Goal: Task Accomplishment & Management: Use online tool/utility

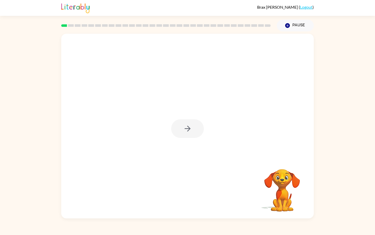
click at [66, 25] on rect at bounding box center [64, 25] width 6 height 3
click at [177, 141] on div at bounding box center [187, 126] width 253 height 184
click at [187, 124] on button "button" at bounding box center [187, 128] width 33 height 19
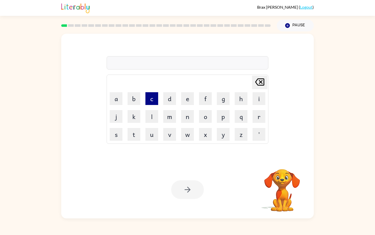
click at [154, 101] on button "c" at bounding box center [151, 98] width 13 height 13
click at [256, 98] on button "i" at bounding box center [259, 98] width 13 height 13
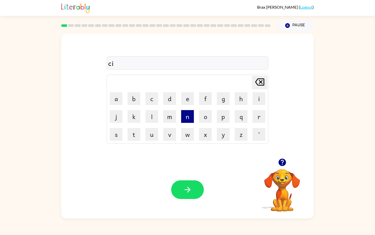
click at [185, 116] on button "n" at bounding box center [187, 116] width 13 height 13
click at [208, 101] on button "f" at bounding box center [205, 98] width 13 height 13
click at [254, 102] on button "i" at bounding box center [259, 98] width 13 height 13
click at [258, 115] on button "r" at bounding box center [259, 116] width 13 height 13
click at [167, 115] on button "m" at bounding box center [169, 116] width 13 height 13
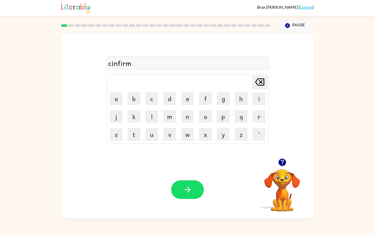
click at [112, 64] on div "cinfirm" at bounding box center [187, 63] width 159 height 11
click at [113, 62] on div "cinfirm" at bounding box center [187, 63] width 159 height 11
click at [262, 86] on icon "Delete Delete last character input" at bounding box center [260, 82] width 12 height 12
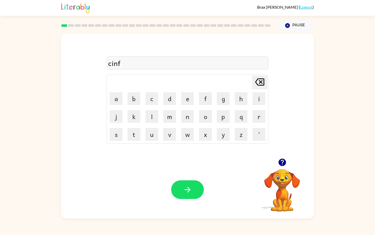
click at [262, 86] on icon "Delete Delete last character input" at bounding box center [260, 82] width 12 height 12
type button "delete"
click at [192, 114] on button "n" at bounding box center [187, 116] width 13 height 13
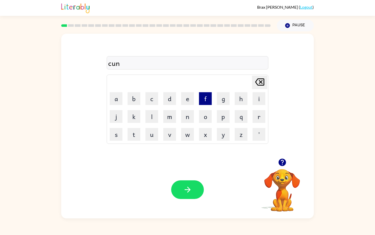
click at [208, 100] on button "f" at bounding box center [205, 98] width 13 height 13
click at [256, 101] on button "i" at bounding box center [259, 98] width 13 height 13
click at [256, 107] on td "i" at bounding box center [258, 98] width 17 height 17
click at [257, 110] on button "r" at bounding box center [259, 116] width 13 height 13
click at [171, 119] on button "m" at bounding box center [169, 116] width 13 height 13
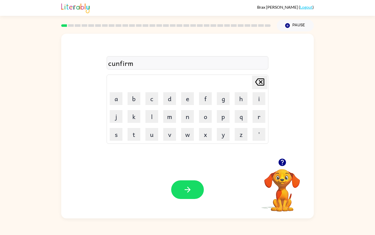
click at [115, 62] on div "cunfirm" at bounding box center [187, 63] width 159 height 11
click at [260, 82] on icon at bounding box center [259, 81] width 9 height 7
click at [260, 80] on icon "Delete Delete last character input" at bounding box center [260, 82] width 12 height 12
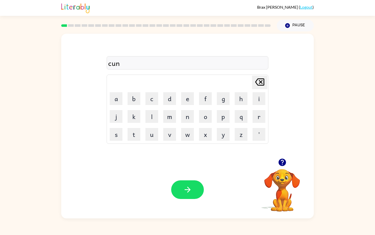
click at [260, 80] on icon "Delete Delete last character input" at bounding box center [260, 82] width 12 height 12
click at [186, 189] on icon "button" at bounding box center [187, 189] width 6 height 6
click at [191, 182] on button "button" at bounding box center [187, 189] width 33 height 19
click at [187, 187] on icon "button" at bounding box center [187, 189] width 9 height 9
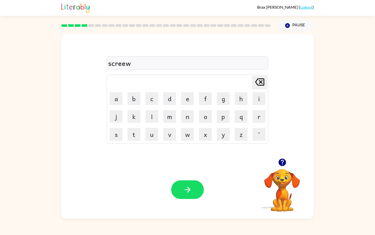
click at [264, 79] on icon at bounding box center [259, 81] width 9 height 7
type button "delete"
click at [181, 187] on button "button" at bounding box center [187, 189] width 33 height 19
click at [196, 192] on button "button" at bounding box center [187, 189] width 33 height 19
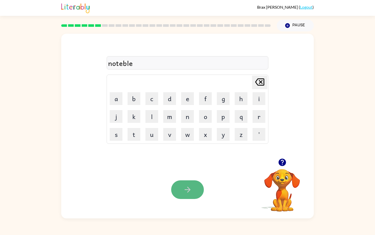
click at [182, 188] on button "button" at bounding box center [187, 189] width 33 height 19
click at [193, 195] on button "button" at bounding box center [187, 189] width 33 height 19
click at [260, 81] on icon at bounding box center [259, 81] width 9 height 7
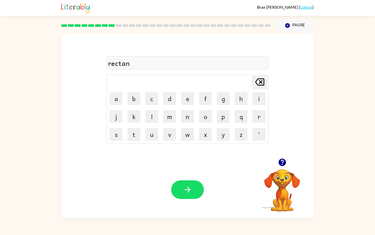
type button "delete"
click at [185, 190] on icon "button" at bounding box center [187, 189] width 9 height 9
click at [188, 186] on icon "button" at bounding box center [187, 189] width 9 height 9
click at [186, 190] on icon "button" at bounding box center [187, 189] width 9 height 9
click at [177, 192] on button "button" at bounding box center [187, 189] width 33 height 19
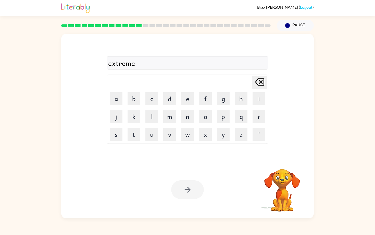
click at [187, 183] on div at bounding box center [187, 189] width 33 height 19
click at [187, 183] on button "button" at bounding box center [187, 189] width 33 height 19
click at [191, 190] on icon "button" at bounding box center [187, 189] width 9 height 9
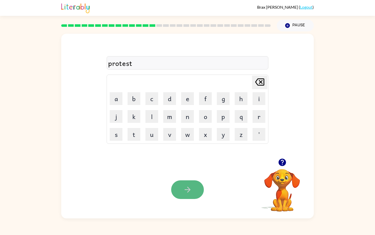
click at [190, 185] on icon "button" at bounding box center [187, 189] width 9 height 9
click at [182, 180] on div "Your browser must support playing .mp4 files to use Literably. Please try using…" at bounding box center [187, 189] width 253 height 57
click at [182, 181] on div at bounding box center [187, 189] width 33 height 19
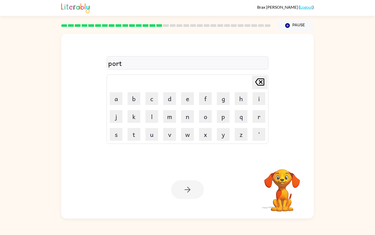
click at [182, 181] on div at bounding box center [187, 189] width 33 height 19
click at [186, 188] on icon "button" at bounding box center [187, 189] width 9 height 9
click at [192, 185] on button "button" at bounding box center [187, 189] width 33 height 19
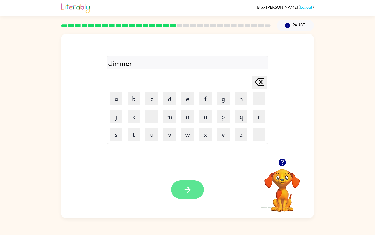
click at [181, 185] on button "button" at bounding box center [187, 189] width 33 height 19
click at [184, 183] on button "button" at bounding box center [187, 189] width 33 height 19
click at [192, 196] on button "button" at bounding box center [187, 189] width 33 height 19
drag, startPoint x: 188, startPoint y: 177, endPoint x: 187, endPoint y: 179, distance: 2.6
click at [188, 177] on div "Your browser must support playing .mp4 files to use Literably. Please try using…" at bounding box center [187, 189] width 253 height 57
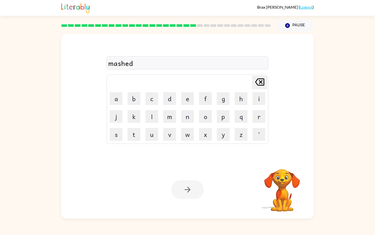
click at [187, 179] on div "Your browser must support playing .mp4 files to use Literably. Please try using…" at bounding box center [187, 189] width 253 height 57
click at [187, 180] on div at bounding box center [187, 189] width 33 height 19
click at [187, 185] on icon "button" at bounding box center [187, 189] width 9 height 9
click at [184, 194] on div at bounding box center [187, 189] width 33 height 19
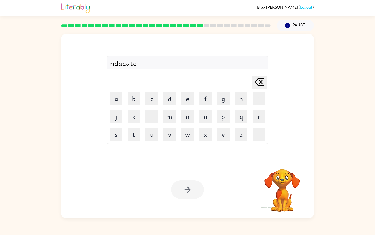
click at [184, 194] on div at bounding box center [187, 189] width 33 height 19
click at [185, 194] on div at bounding box center [187, 189] width 33 height 19
click at [185, 194] on icon "button" at bounding box center [187, 189] width 9 height 9
click at [185, 194] on div at bounding box center [187, 189] width 33 height 19
click at [188, 182] on button "button" at bounding box center [187, 189] width 33 height 19
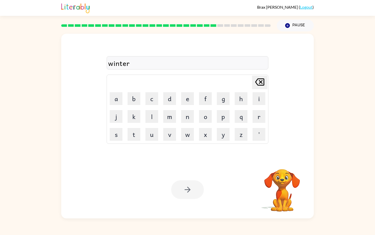
click at [179, 184] on div at bounding box center [187, 189] width 33 height 19
click at [179, 184] on button "button" at bounding box center [187, 189] width 33 height 19
click at [179, 184] on div at bounding box center [187, 189] width 33 height 19
click at [180, 183] on div at bounding box center [187, 189] width 33 height 19
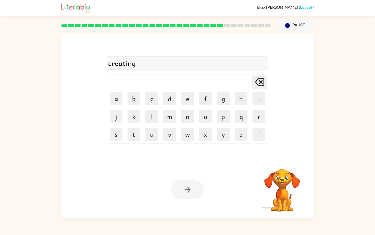
click at [180, 183] on div at bounding box center [187, 189] width 33 height 19
click at [180, 183] on button "button" at bounding box center [187, 189] width 33 height 19
click at [189, 190] on icon "button" at bounding box center [187, 189] width 6 height 6
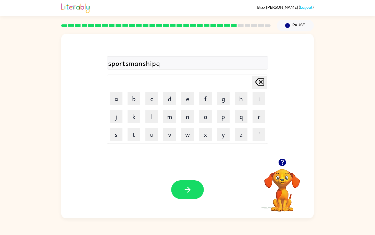
click at [254, 86] on icon "Delete Delete last character input" at bounding box center [260, 82] width 12 height 12
click at [259, 86] on icon "Delete Delete last character input" at bounding box center [260, 82] width 12 height 12
click at [225, 118] on button "p" at bounding box center [223, 116] width 13 height 13
click at [195, 186] on button "button" at bounding box center [187, 189] width 33 height 19
click at [196, 184] on button "button" at bounding box center [187, 189] width 33 height 19
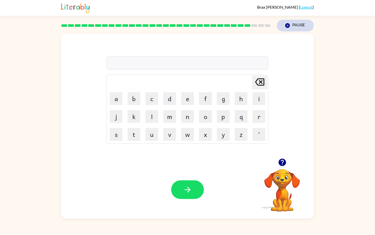
click at [294, 29] on button "Pause Pause" at bounding box center [295, 26] width 37 height 12
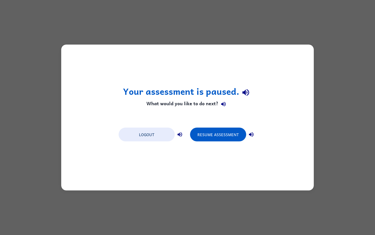
click at [240, 126] on div "Logout Resume Assessment" at bounding box center [187, 133] width 143 height 19
click at [234, 133] on button "Resume Assessment" at bounding box center [218, 135] width 56 height 14
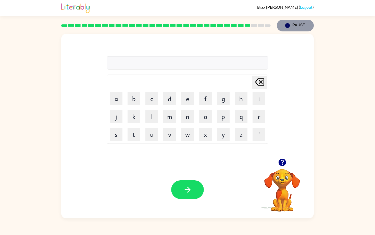
click at [293, 21] on button "Pause Pause" at bounding box center [295, 26] width 37 height 12
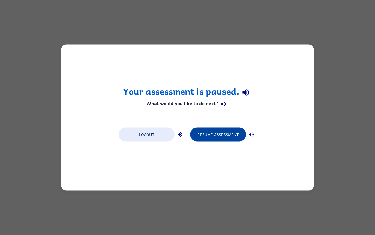
click at [215, 130] on button "Resume Assessment" at bounding box center [218, 135] width 56 height 14
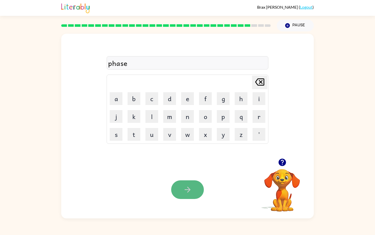
click at [196, 187] on button "button" at bounding box center [187, 189] width 33 height 19
click at [187, 189] on icon "button" at bounding box center [187, 189] width 6 height 6
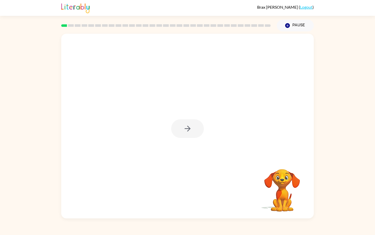
click at [94, 102] on div at bounding box center [187, 126] width 253 height 184
click at [173, 144] on div at bounding box center [187, 126] width 253 height 184
click at [183, 133] on div at bounding box center [187, 128] width 33 height 19
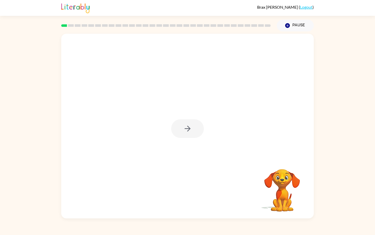
click at [183, 133] on div at bounding box center [187, 128] width 33 height 19
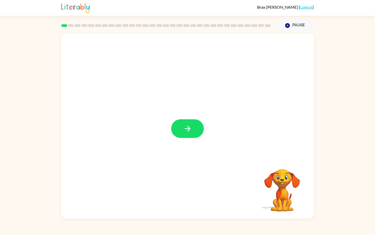
click at [183, 133] on button "button" at bounding box center [187, 128] width 33 height 19
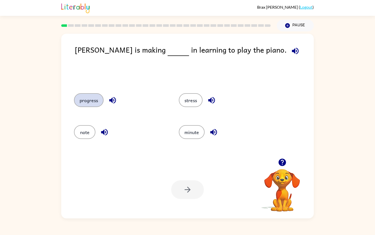
click at [88, 97] on button "progress" at bounding box center [89, 100] width 30 height 14
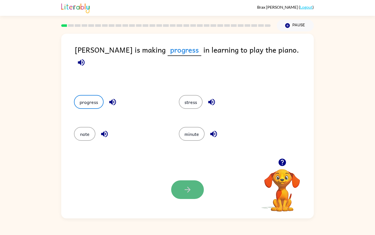
click at [188, 188] on icon "button" at bounding box center [187, 189] width 6 height 6
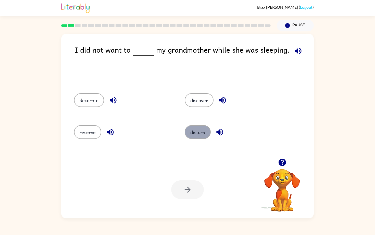
click at [202, 129] on button "disturb" at bounding box center [198, 132] width 26 height 14
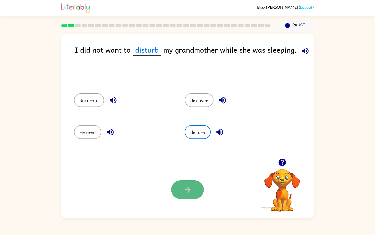
click at [188, 182] on button "button" at bounding box center [187, 189] width 33 height 19
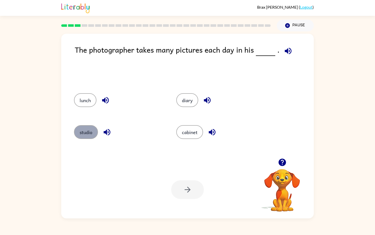
click at [91, 128] on button "studio" at bounding box center [86, 132] width 24 height 14
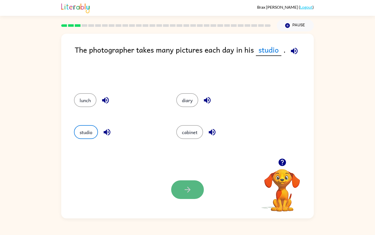
click at [190, 187] on icon "button" at bounding box center [187, 189] width 9 height 9
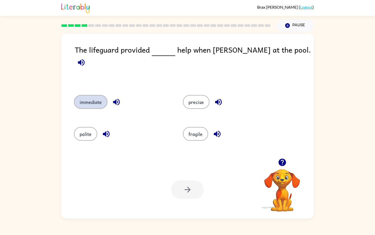
click at [103, 101] on button "immediate" at bounding box center [90, 102] width 33 height 14
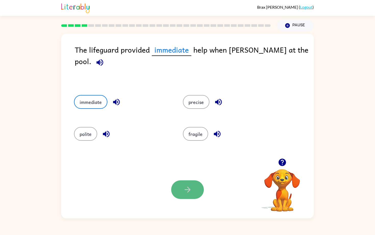
click at [189, 184] on button "button" at bounding box center [187, 189] width 33 height 19
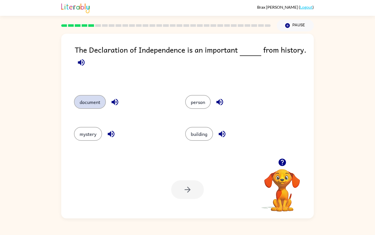
click at [100, 102] on button "document" at bounding box center [90, 102] width 32 height 14
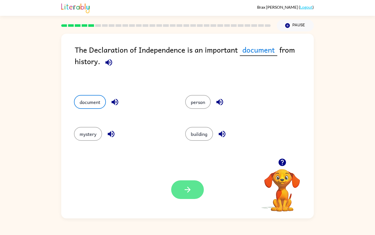
click at [186, 195] on button "button" at bounding box center [187, 189] width 33 height 19
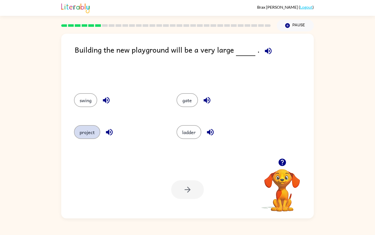
click at [84, 137] on button "project" at bounding box center [87, 132] width 26 height 14
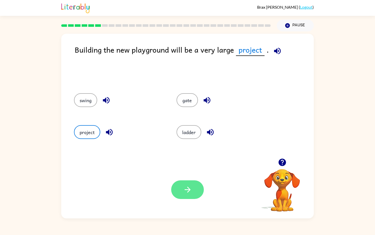
click at [182, 195] on button "button" at bounding box center [187, 189] width 33 height 19
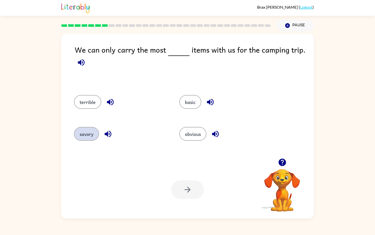
click at [95, 137] on button "savory" at bounding box center [86, 134] width 25 height 14
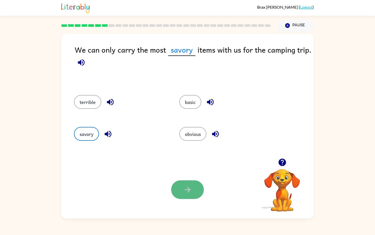
click at [190, 186] on icon "button" at bounding box center [187, 189] width 9 height 9
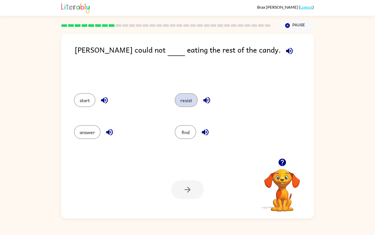
click at [181, 101] on button "resist" at bounding box center [186, 100] width 23 height 14
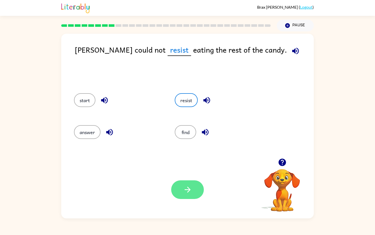
click at [184, 196] on button "button" at bounding box center [187, 189] width 33 height 19
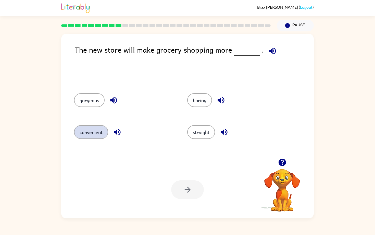
click at [98, 134] on button "convenient" at bounding box center [91, 132] width 34 height 14
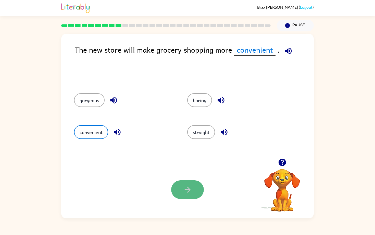
click at [182, 182] on button "button" at bounding box center [187, 189] width 33 height 19
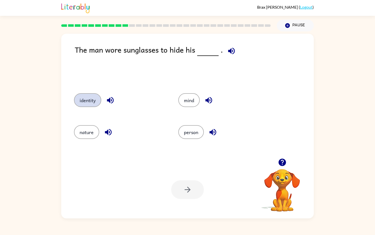
click at [90, 93] on div "identity" at bounding box center [116, 99] width 104 height 32
click at [87, 98] on button "identity" at bounding box center [87, 100] width 27 height 14
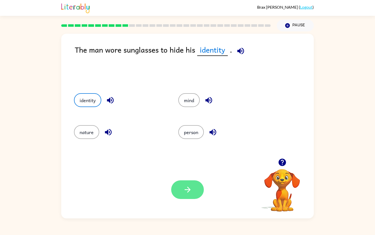
click at [180, 195] on button "button" at bounding box center [187, 189] width 33 height 19
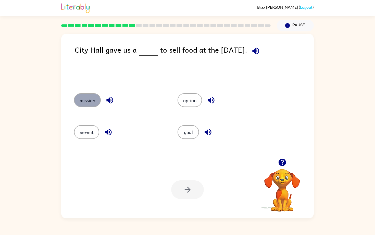
click at [85, 97] on button "mission" at bounding box center [87, 100] width 27 height 14
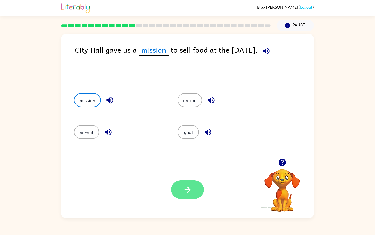
click at [185, 185] on icon "button" at bounding box center [187, 189] width 9 height 9
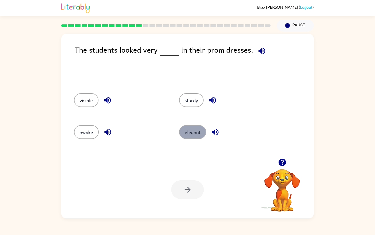
click at [191, 134] on button "elegant" at bounding box center [192, 132] width 27 height 14
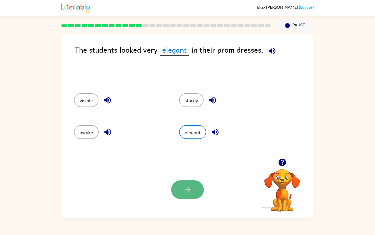
click at [194, 183] on button "button" at bounding box center [187, 189] width 33 height 19
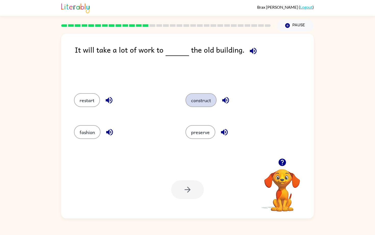
click at [201, 93] on button "construct" at bounding box center [200, 100] width 31 height 14
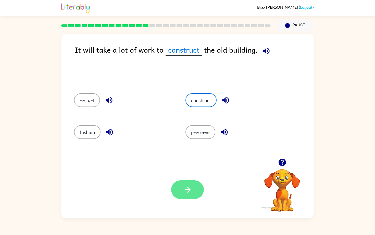
click at [184, 196] on button "button" at bounding box center [187, 189] width 33 height 19
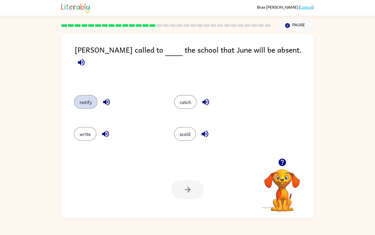
click at [83, 96] on button "notify" at bounding box center [85, 102] width 23 height 14
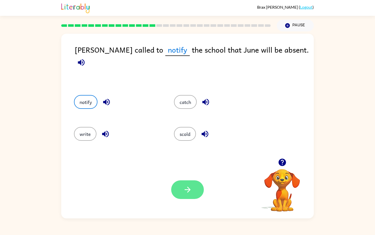
click at [191, 188] on icon "button" at bounding box center [187, 189] width 9 height 9
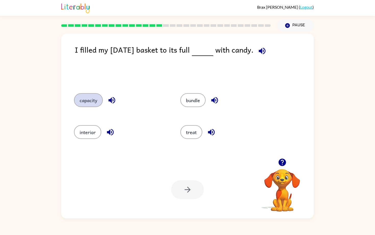
click at [87, 95] on button "capacity" at bounding box center [88, 100] width 29 height 14
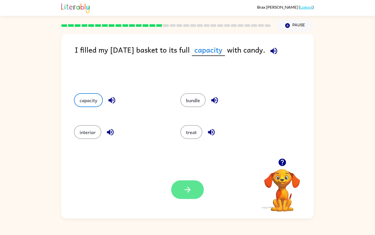
click at [185, 187] on icon "button" at bounding box center [187, 189] width 9 height 9
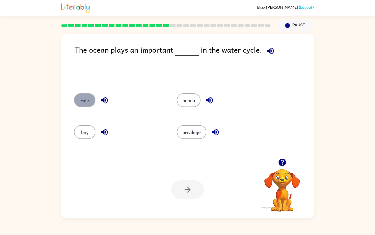
click at [79, 95] on button "role" at bounding box center [84, 100] width 21 height 14
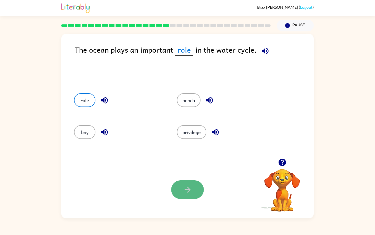
click at [191, 190] on icon "button" at bounding box center [187, 189] width 9 height 9
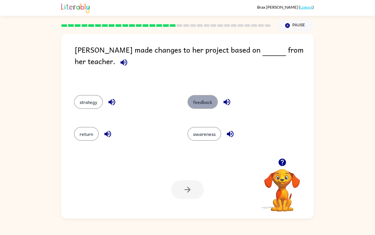
click at [208, 98] on button "feedback" at bounding box center [202, 102] width 30 height 14
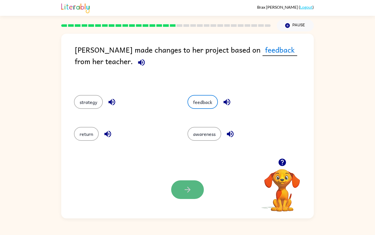
click at [196, 185] on button "button" at bounding box center [187, 189] width 33 height 19
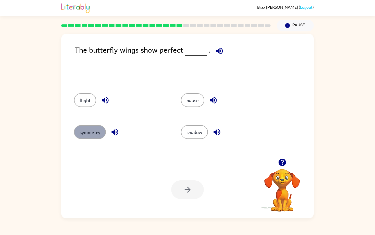
click at [93, 135] on button "symmetry" at bounding box center [90, 132] width 32 height 14
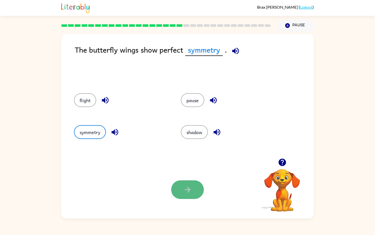
click at [178, 193] on button "button" at bounding box center [187, 189] width 33 height 19
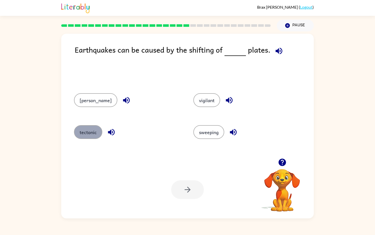
click at [81, 134] on button "tectonic" at bounding box center [88, 132] width 28 height 14
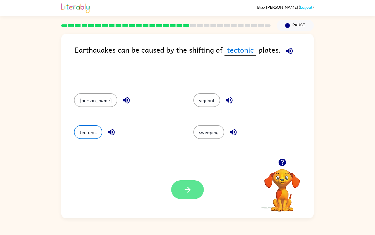
click at [191, 192] on icon "button" at bounding box center [187, 189] width 9 height 9
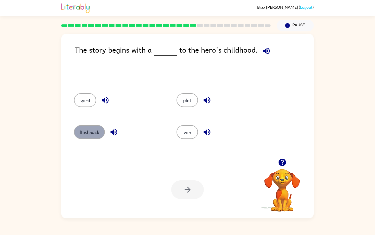
click at [91, 132] on button "flashback" at bounding box center [89, 132] width 31 height 14
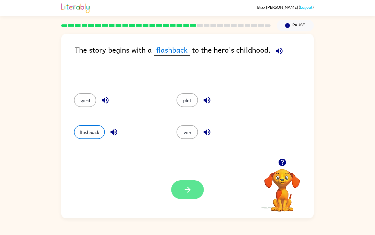
click at [183, 195] on button "button" at bounding box center [187, 189] width 33 height 19
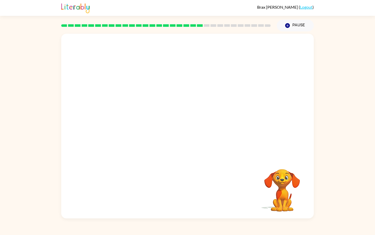
click at [107, 91] on div at bounding box center [187, 96] width 253 height 124
click at [215, 77] on video "Your browser must support playing .mp4 files to use Literably. Please try using…" at bounding box center [187, 96] width 253 height 124
click at [170, 108] on video "Your browser must support playing .mp4 files to use Literably. Please try using…" at bounding box center [187, 96] width 253 height 124
drag, startPoint x: 170, startPoint y: 108, endPoint x: 193, endPoint y: 89, distance: 30.2
click at [172, 104] on video "Your browser must support playing .mp4 files to use Literably. Please try using…" at bounding box center [187, 96] width 253 height 124
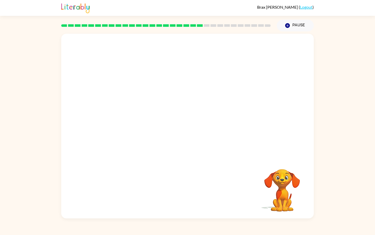
click at [182, 102] on video "Your browser must support playing .mp4 files to use Literably. Please try using…" at bounding box center [187, 96] width 253 height 124
drag, startPoint x: 265, startPoint y: 185, endPoint x: 270, endPoint y: 187, distance: 5.6
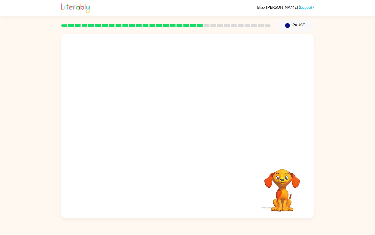
click at [265, 185] on video "Your browser must support playing .mp4 files to use Literably. Please try using…" at bounding box center [282, 186] width 51 height 51
click at [276, 189] on video "Your browser must support playing .mp4 files to use Literably. Please try using…" at bounding box center [282, 186] width 51 height 51
click at [192, 127] on div at bounding box center [187, 128] width 33 height 19
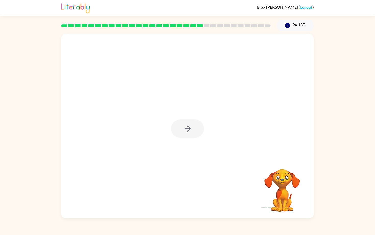
click at [192, 127] on div at bounding box center [187, 128] width 33 height 19
click at [191, 127] on div at bounding box center [187, 128] width 33 height 19
click at [190, 126] on icon "button" at bounding box center [187, 128] width 9 height 9
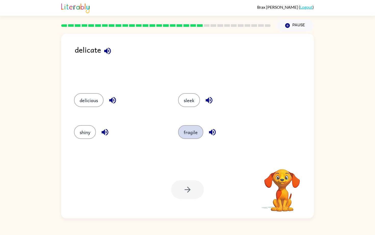
click at [182, 135] on button "fragile" at bounding box center [190, 132] width 25 height 14
click at [186, 193] on icon "button" at bounding box center [187, 189] width 9 height 9
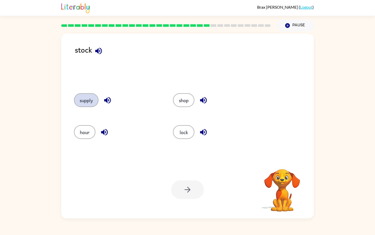
click at [84, 104] on button "supply" at bounding box center [86, 100] width 24 height 14
click at [193, 192] on button "button" at bounding box center [187, 189] width 33 height 19
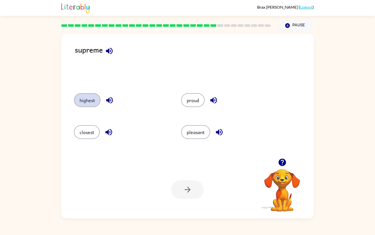
click at [90, 104] on button "highest" at bounding box center [87, 100] width 27 height 14
click at [183, 200] on div "Your browser must support playing .mp4 files to use Literably. Please try using…" at bounding box center [187, 189] width 253 height 57
click at [183, 193] on icon "button" at bounding box center [187, 189] width 9 height 9
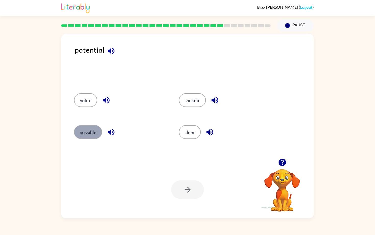
click at [89, 129] on button "possible" at bounding box center [88, 132] width 28 height 14
click at [190, 192] on icon "button" at bounding box center [187, 189] width 9 height 9
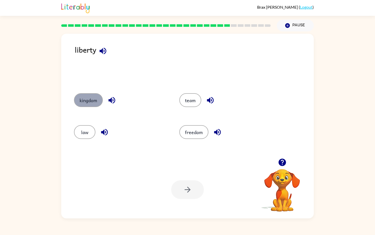
click at [95, 103] on button "kingdom" at bounding box center [88, 100] width 29 height 14
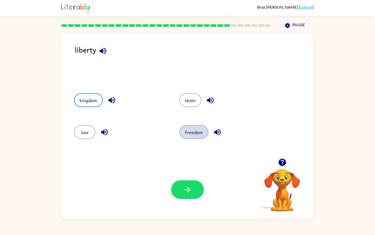
click at [186, 133] on button "freedom" at bounding box center [193, 132] width 29 height 14
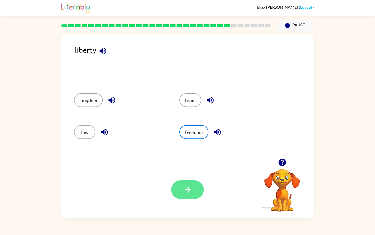
click at [180, 186] on button "button" at bounding box center [187, 189] width 33 height 19
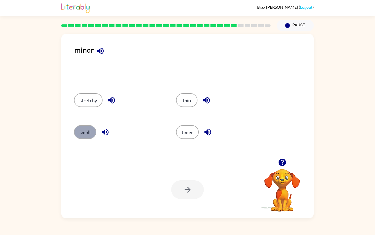
click at [84, 137] on button "small" at bounding box center [85, 132] width 22 height 14
click at [175, 202] on div "Your browser must support playing .mp4 files to use Literably. Please try using…" at bounding box center [187, 189] width 253 height 57
click at [180, 194] on button "button" at bounding box center [187, 189] width 33 height 19
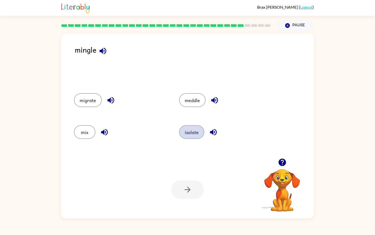
click at [193, 136] on button "isolate" at bounding box center [191, 132] width 25 height 14
click at [178, 189] on button "button" at bounding box center [187, 189] width 33 height 19
click at [285, 164] on icon "button" at bounding box center [281, 161] width 7 height 7
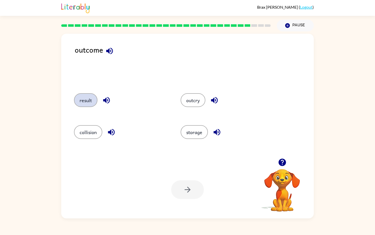
click at [94, 99] on button "result" at bounding box center [85, 100] width 23 height 14
click at [192, 197] on button "button" at bounding box center [187, 189] width 33 height 19
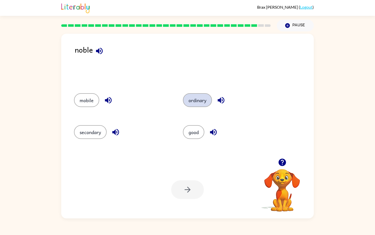
click at [191, 100] on button "ordinary" at bounding box center [197, 100] width 29 height 14
click at [181, 181] on button "button" at bounding box center [187, 189] width 33 height 19
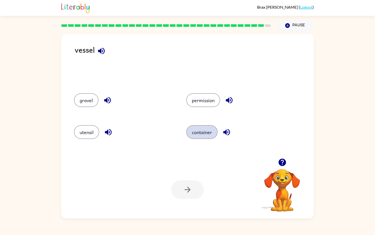
click at [198, 133] on button "container" at bounding box center [201, 132] width 31 height 14
click at [176, 196] on button "button" at bounding box center [187, 189] width 33 height 19
